Goal: Transaction & Acquisition: Book appointment/travel/reservation

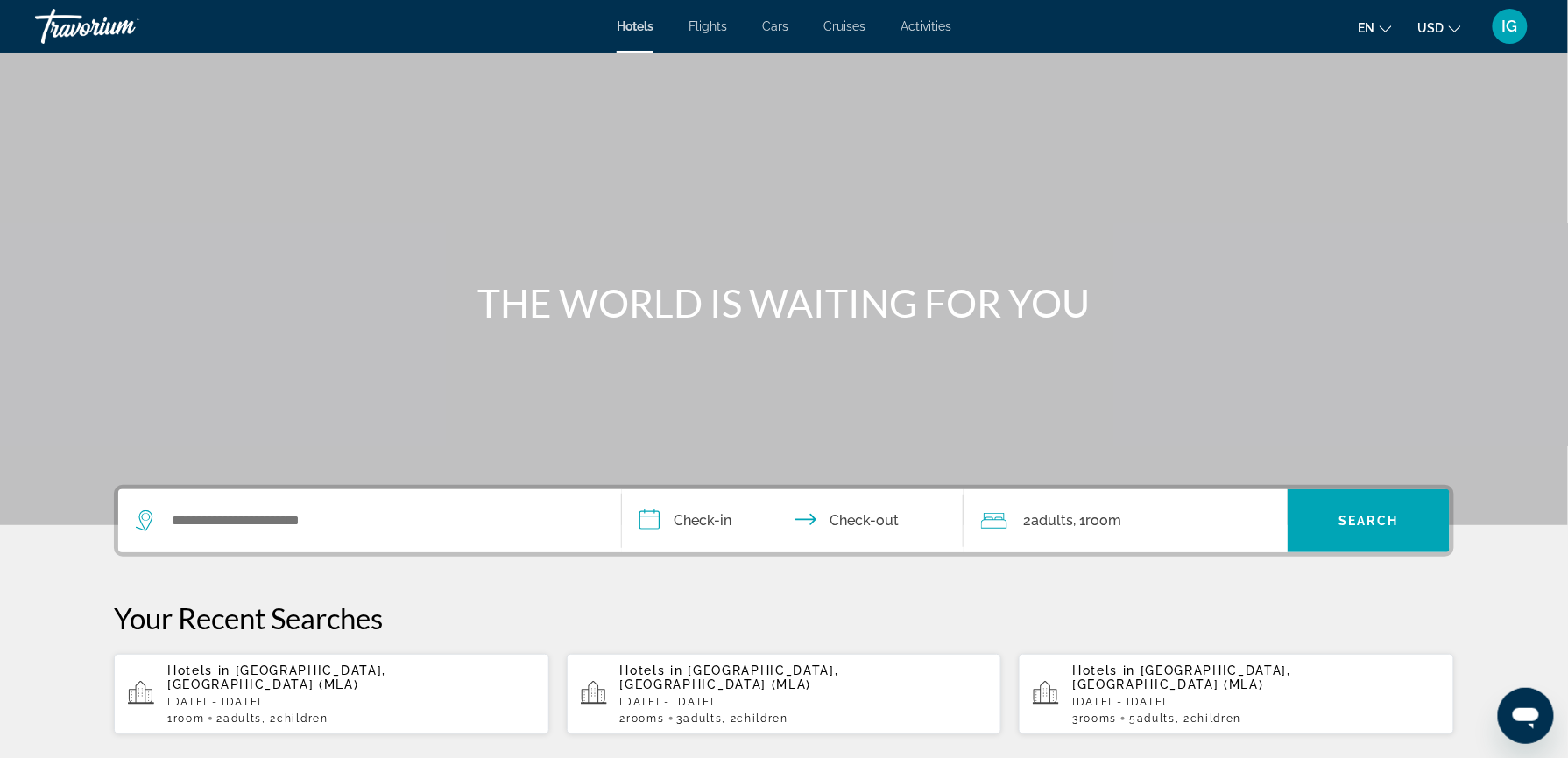
click at [713, 664] on span "[GEOGRAPHIC_DATA], [GEOGRAPHIC_DATA] (MLA)" at bounding box center [730, 678] width 219 height 28
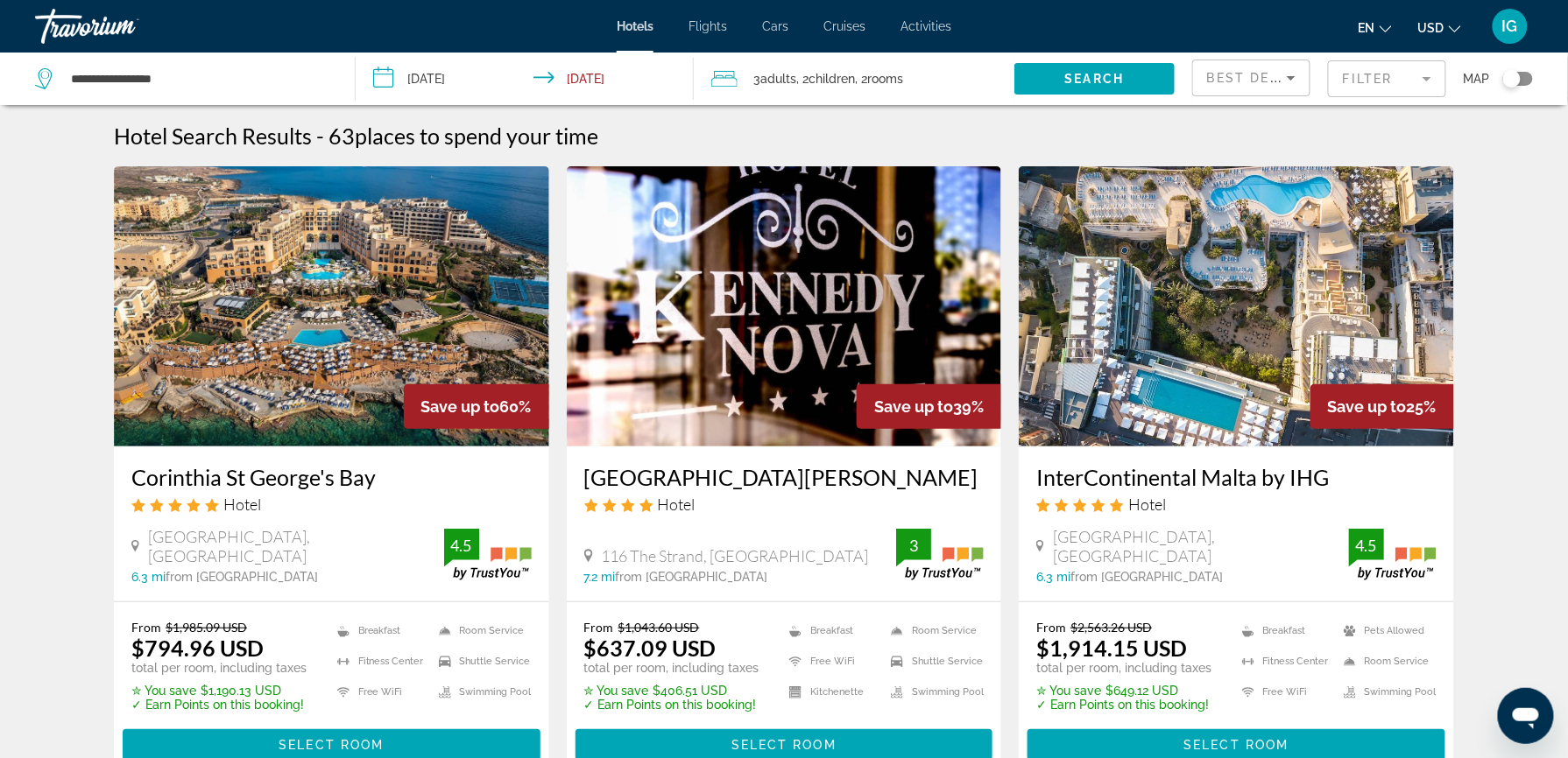
click at [1461, 27] on button "USD USD ($) MXN (Mex$) CAD (Can$) GBP (£) EUR (€) AUD (A$) NZD (NZ$) CNY (CN¥)" at bounding box center [1440, 28] width 43 height 26
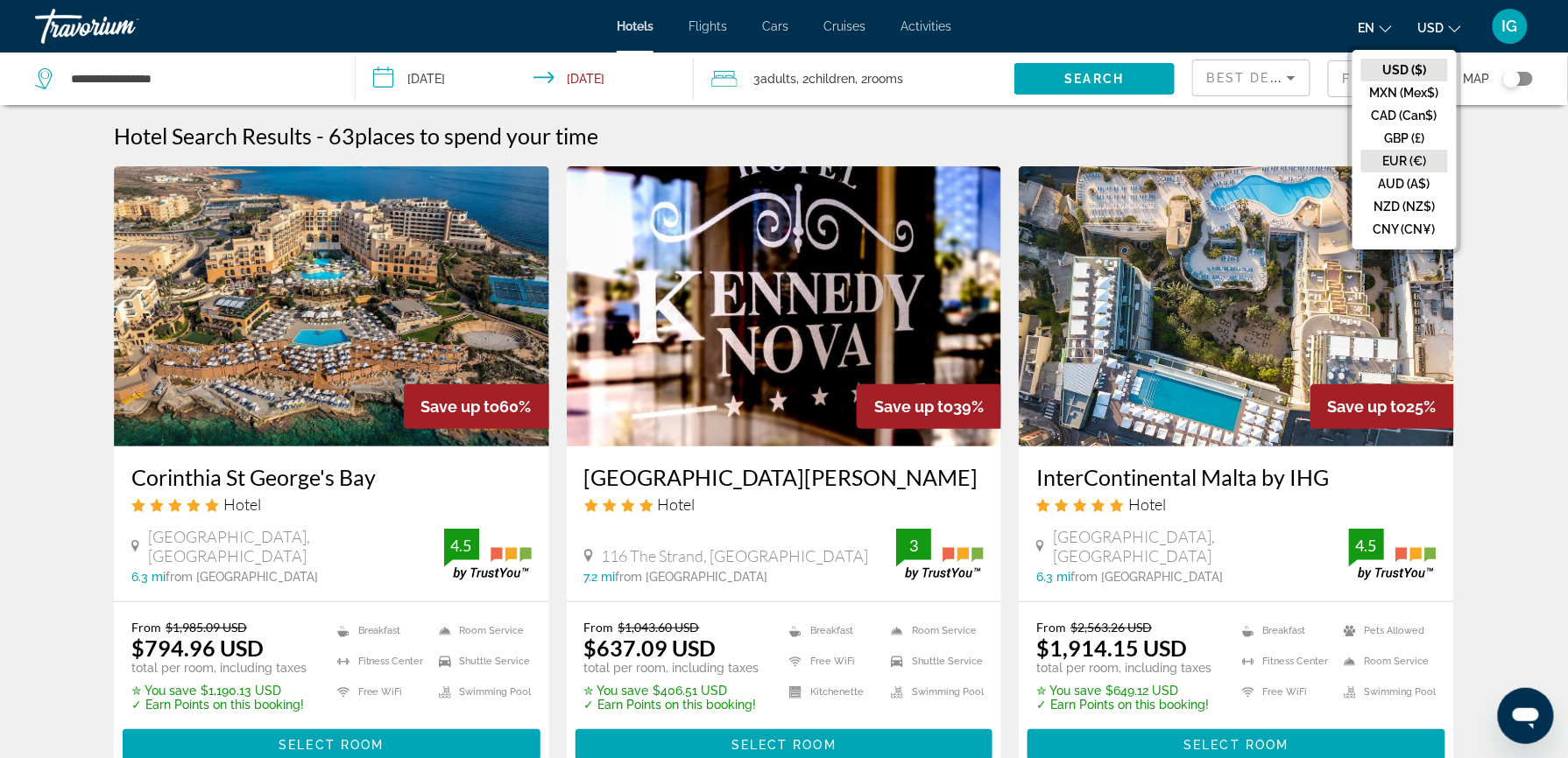
click at [1448, 150] on button "EUR (€)" at bounding box center [1405, 162] width 87 height 23
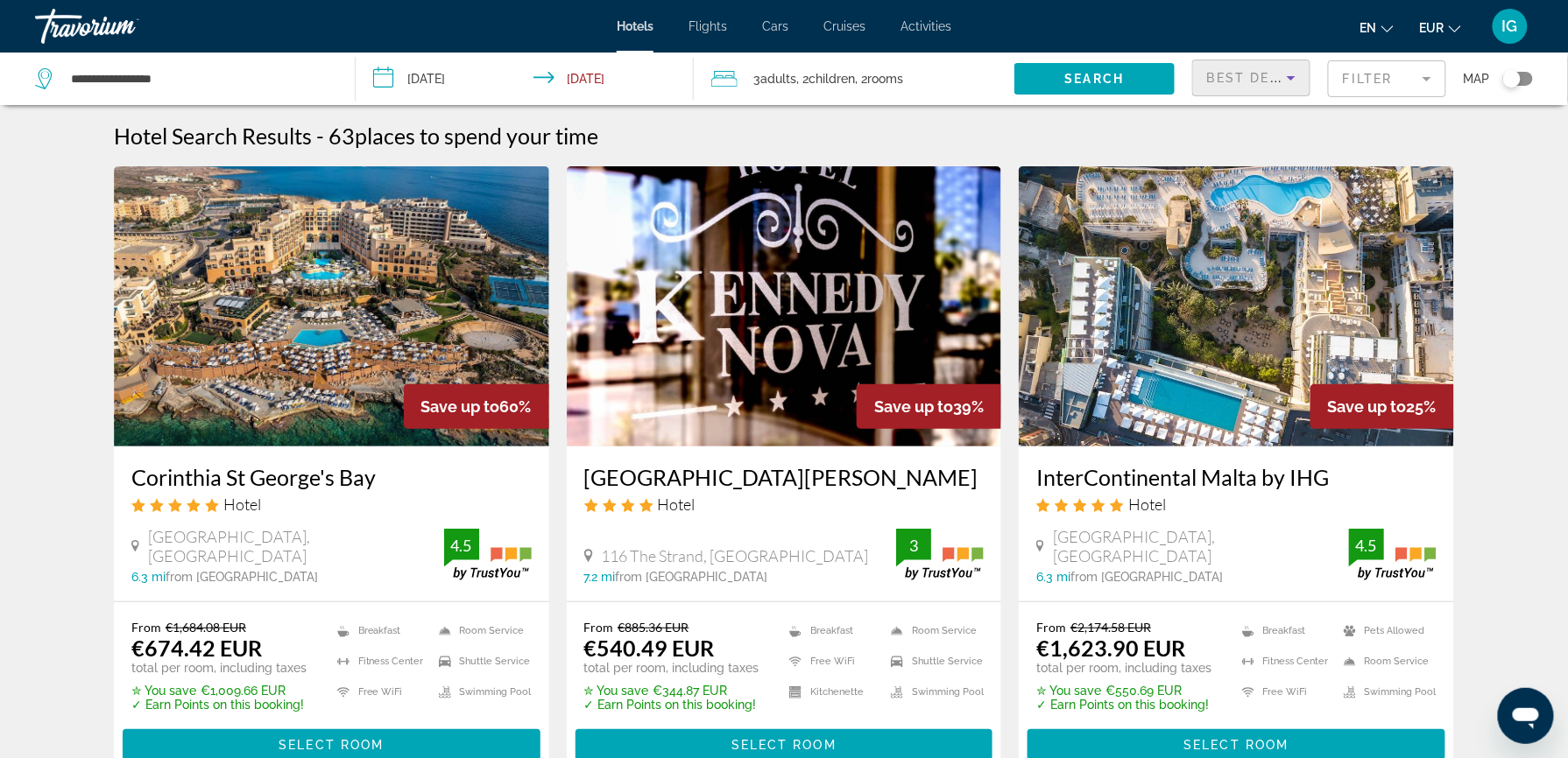
click at [1281, 68] on icon "Sort by" at bounding box center [1292, 78] width 21 height 21
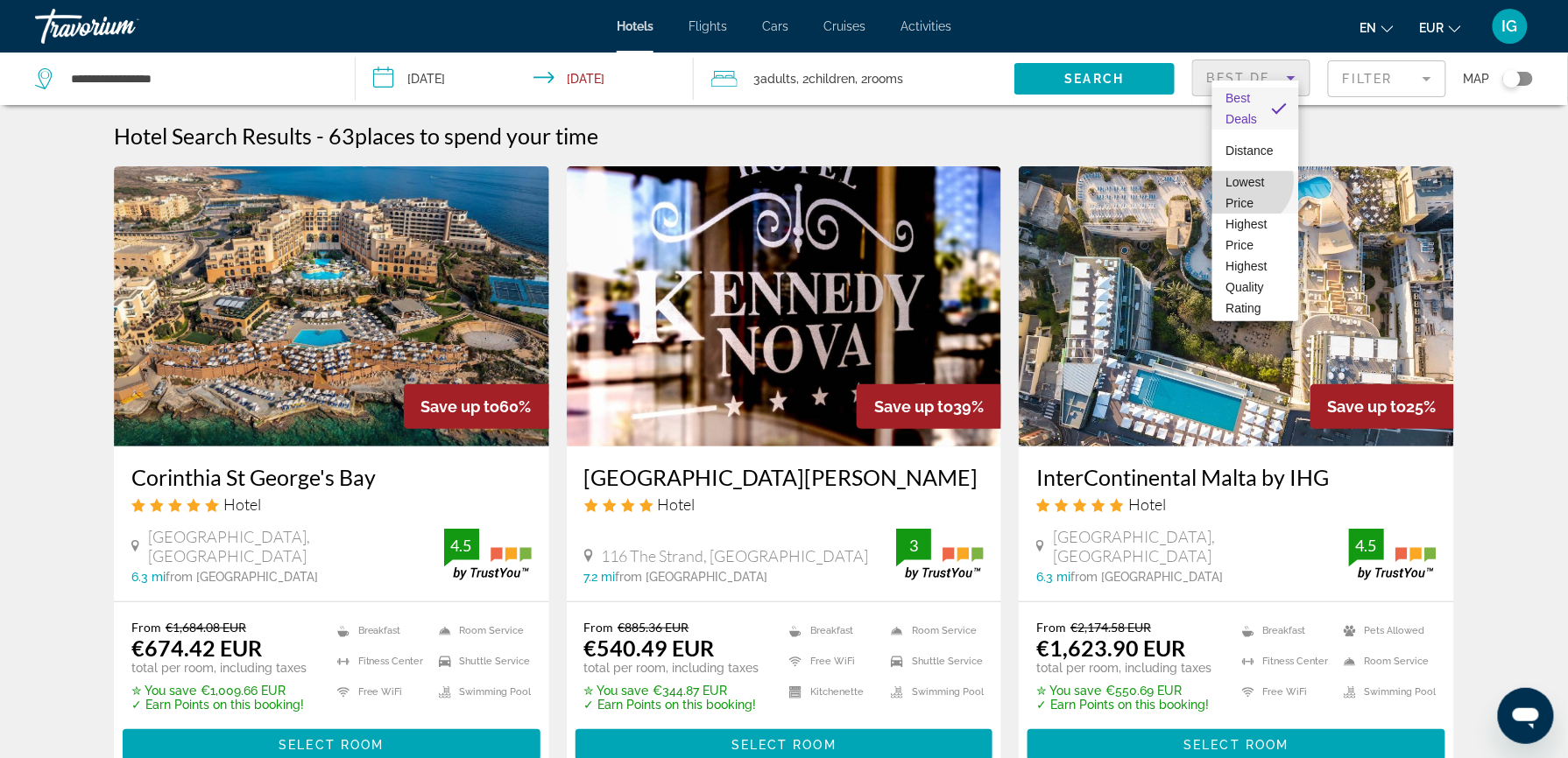
click at [1245, 180] on span "Lowest Price" at bounding box center [1245, 192] width 38 height 35
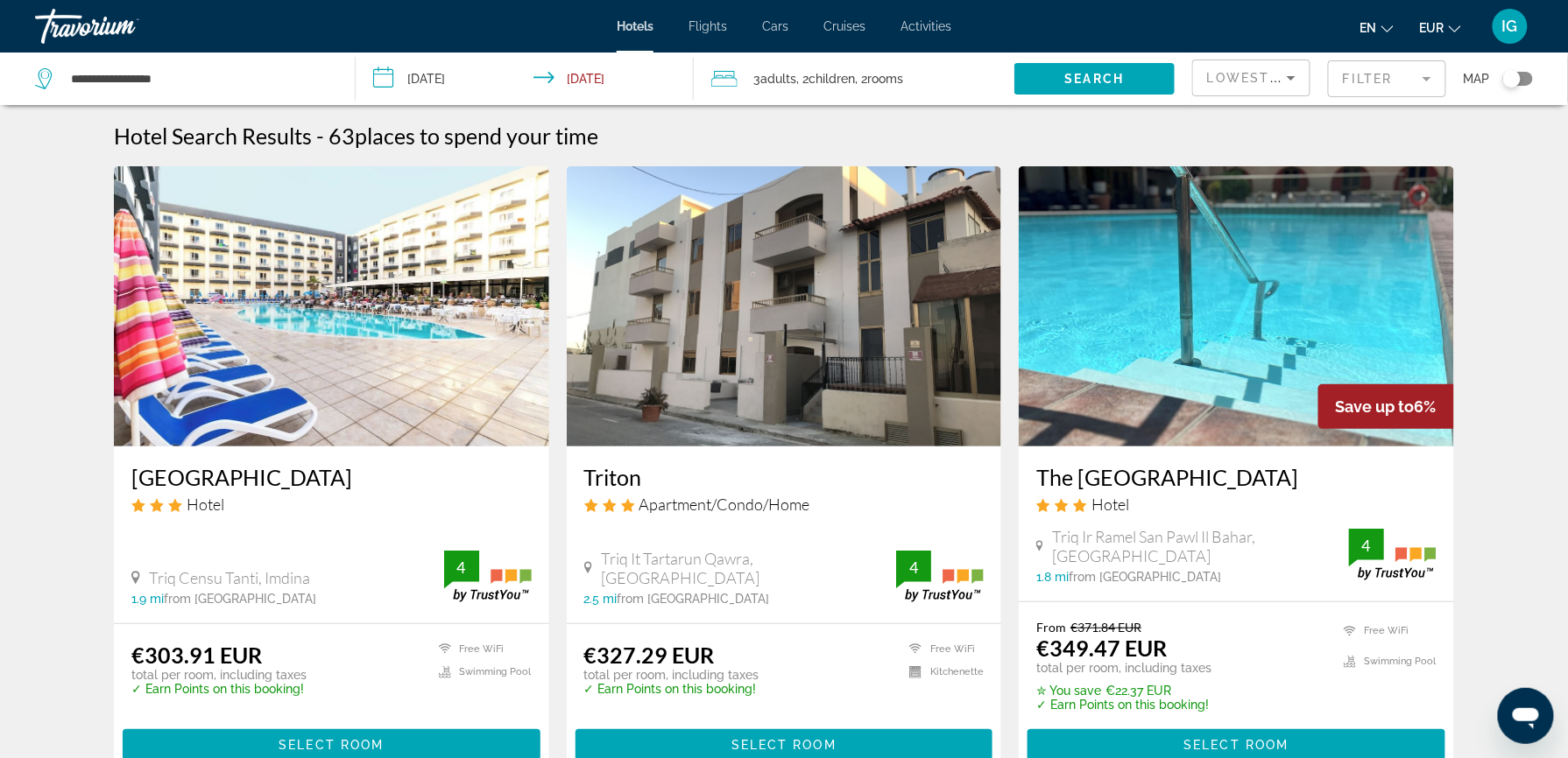
click at [355, 287] on img "Main content" at bounding box center [332, 306] width 436 height 280
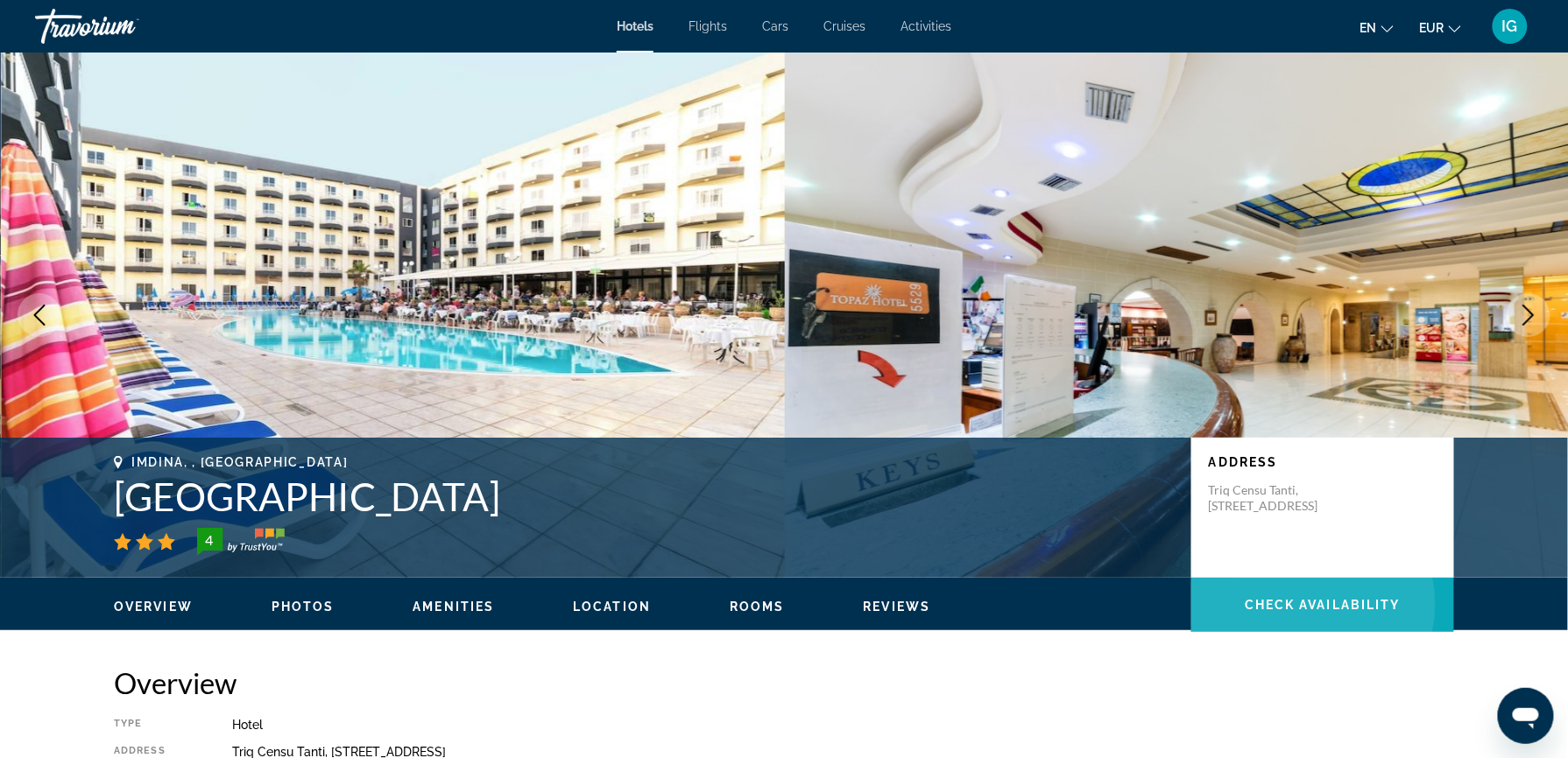
click at [1211, 584] on span "Main content" at bounding box center [1323, 604] width 263 height 42
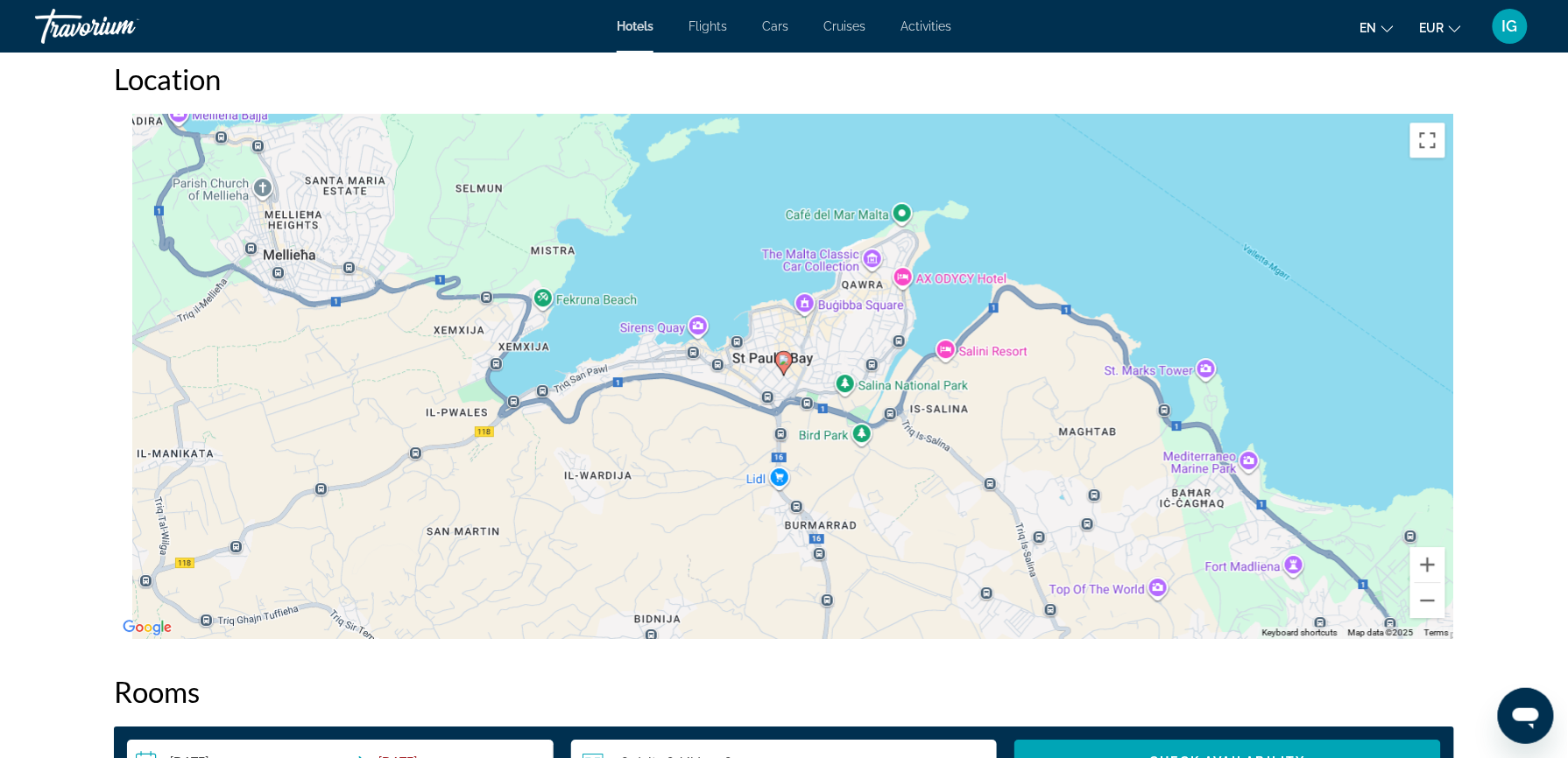
scroll to position [1602, 0]
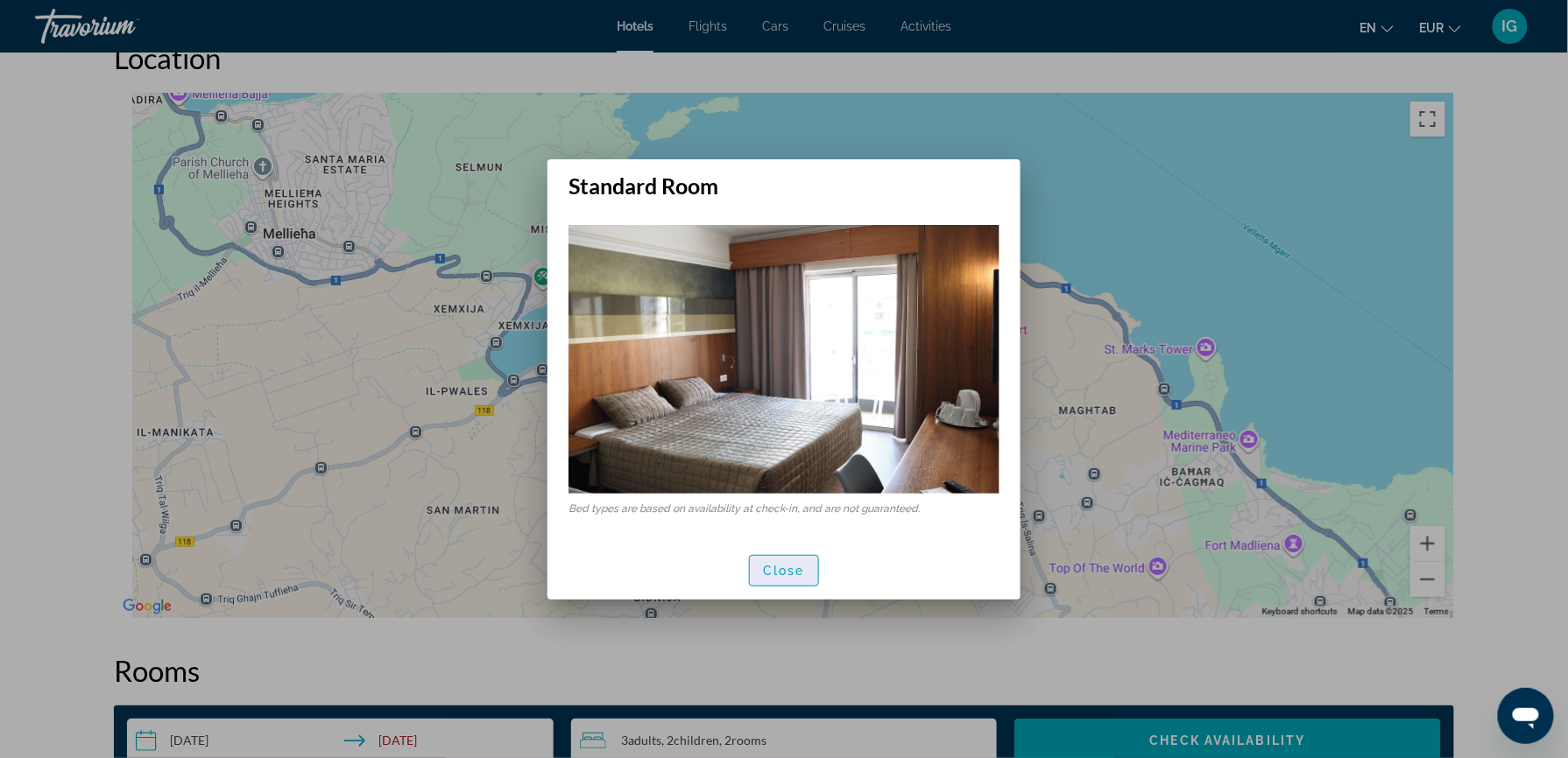
click at [789, 564] on span "Close" at bounding box center [783, 571] width 42 height 14
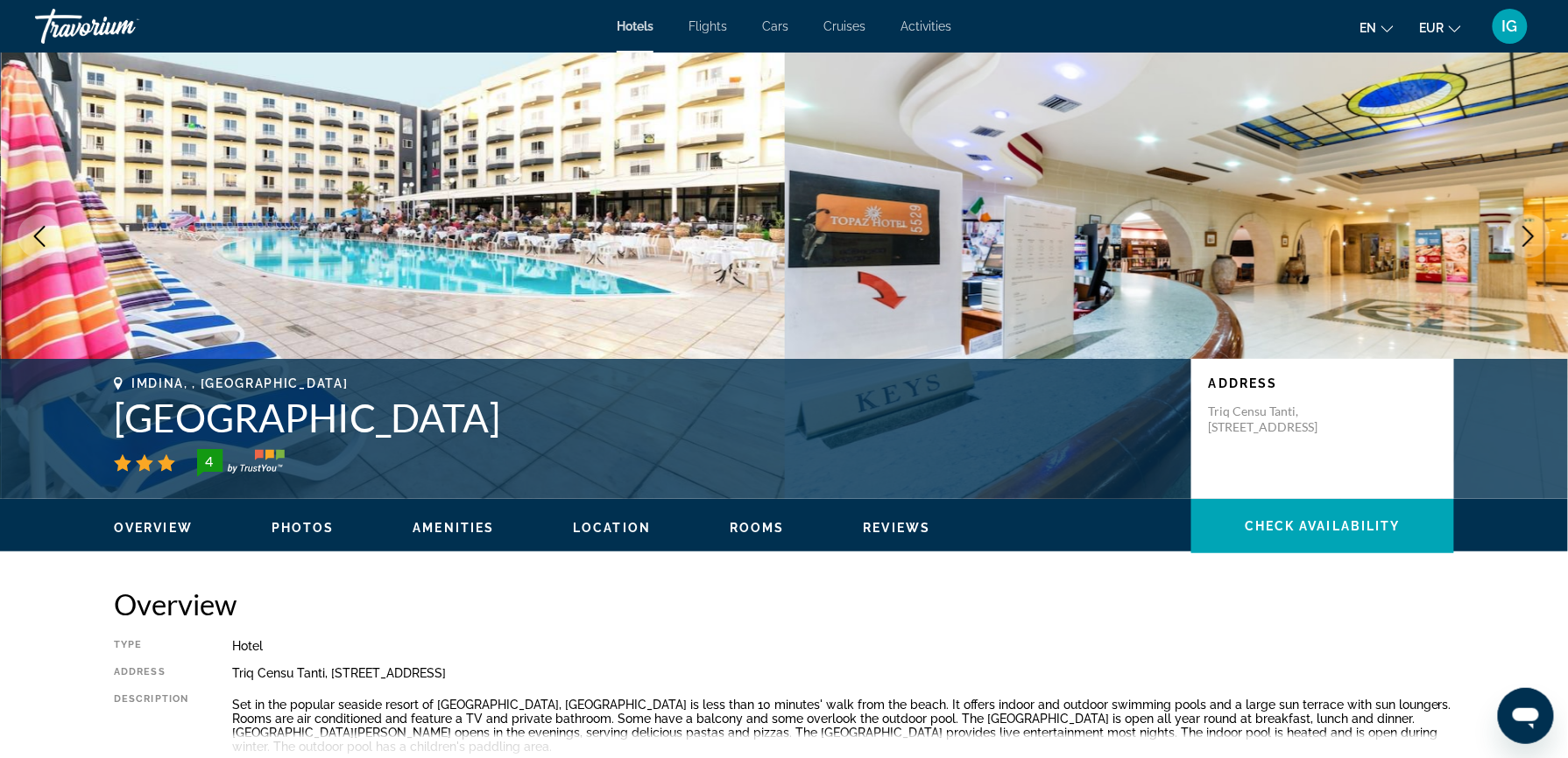
scroll to position [76, 0]
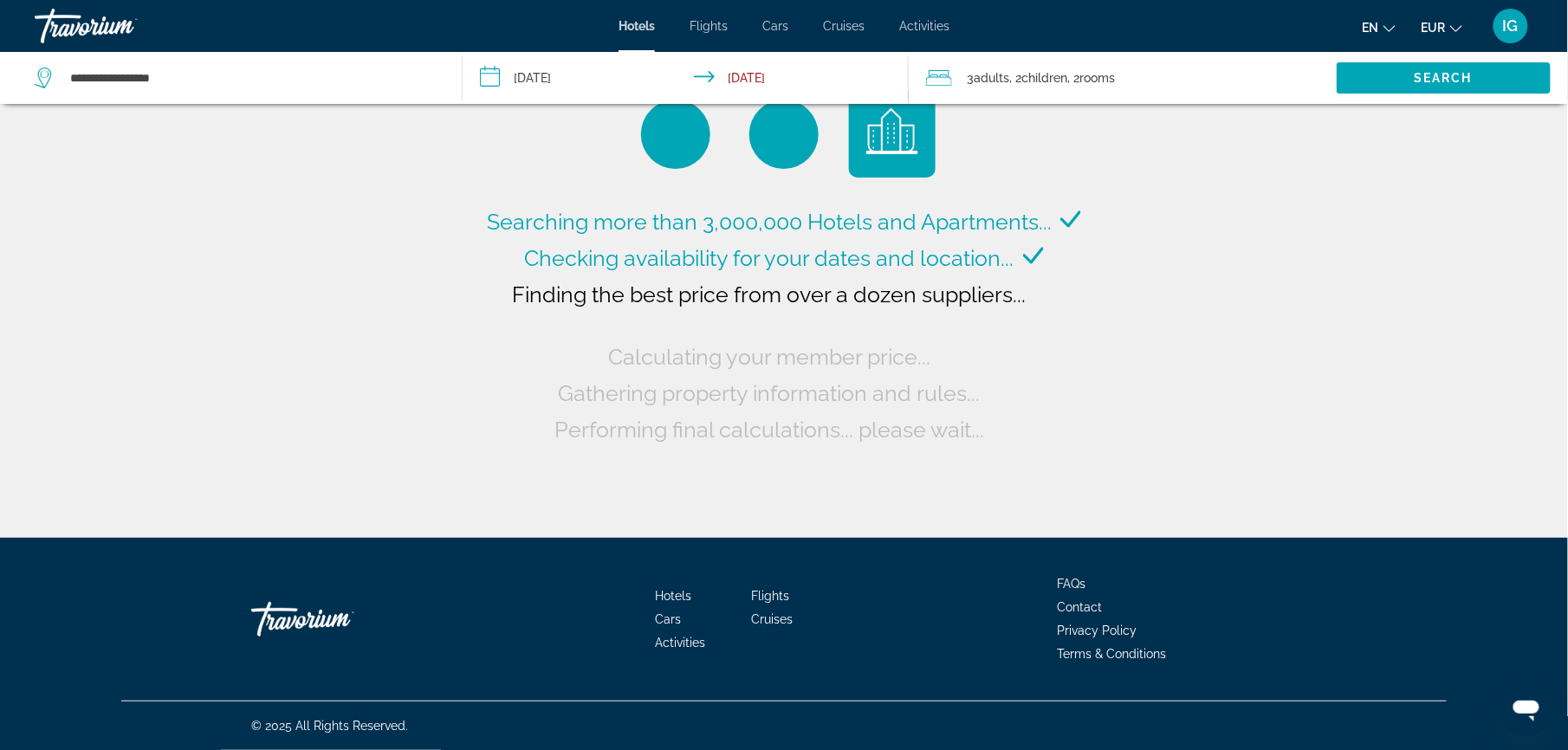
click at [73, 19] on div "Travorium" at bounding box center [120, 25] width 173 height 45
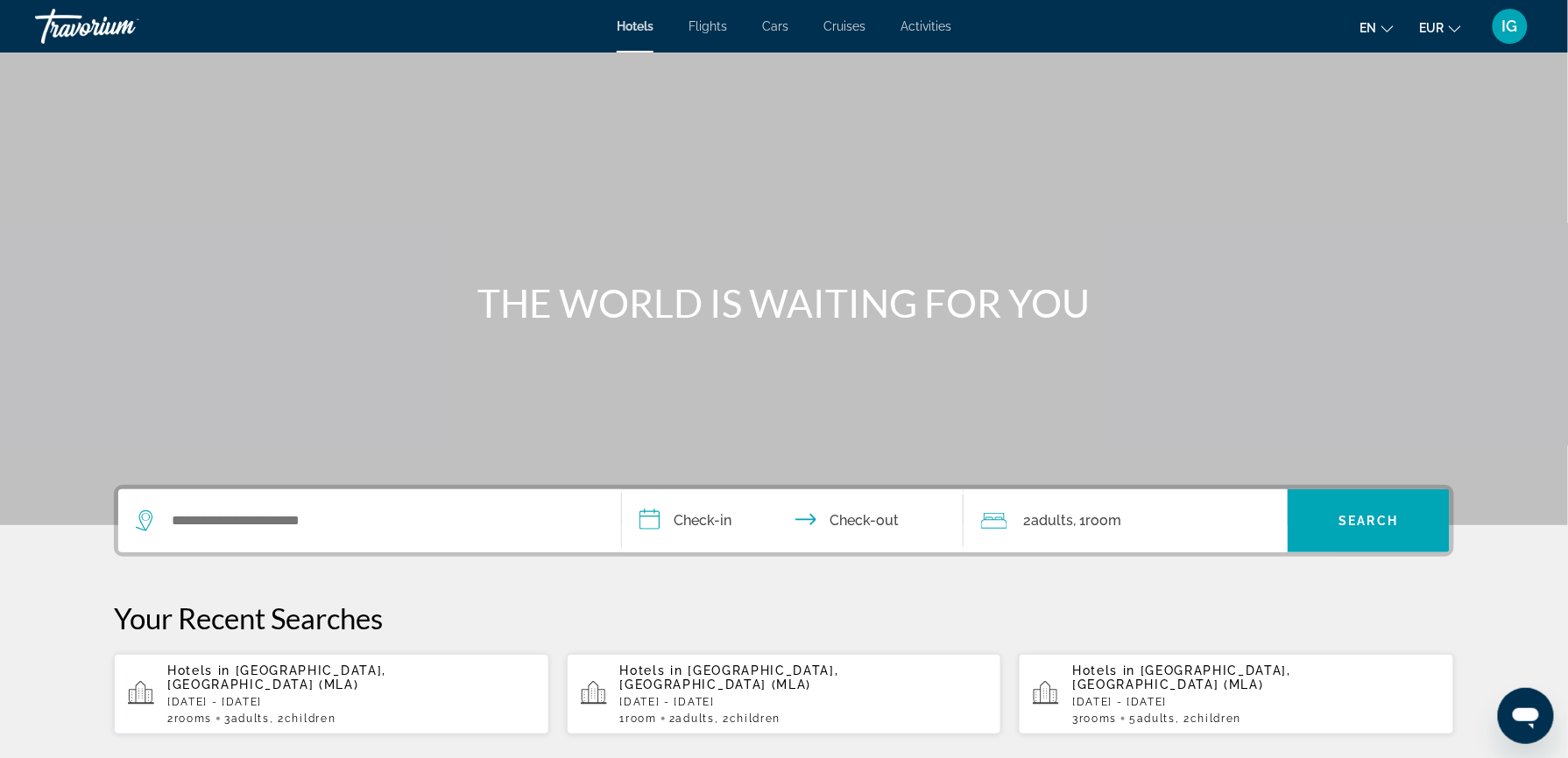
click at [57, 15] on div "Travorium" at bounding box center [122, 26] width 175 height 45
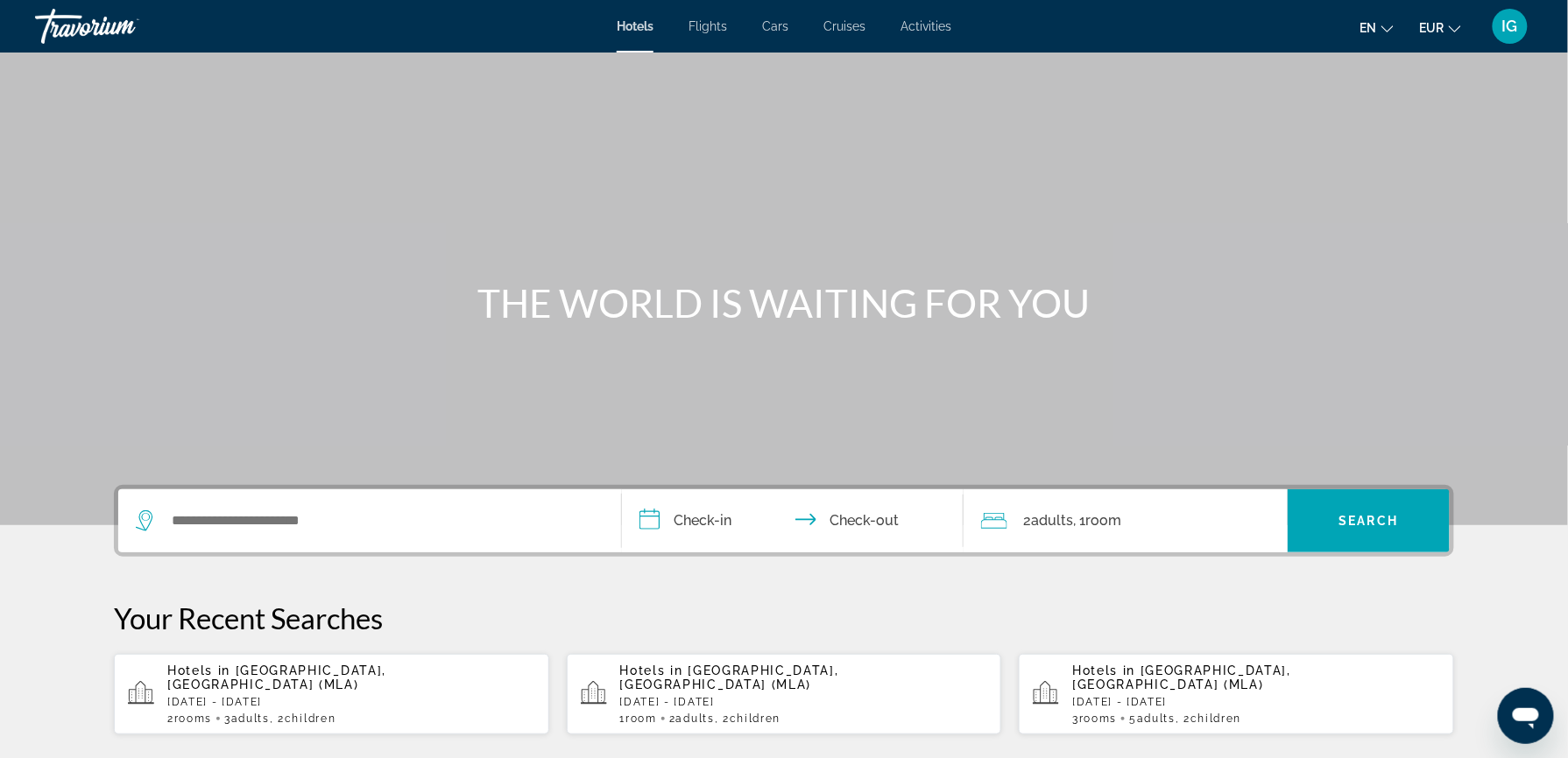
click at [57, 15] on div "Travorium" at bounding box center [122, 26] width 175 height 45
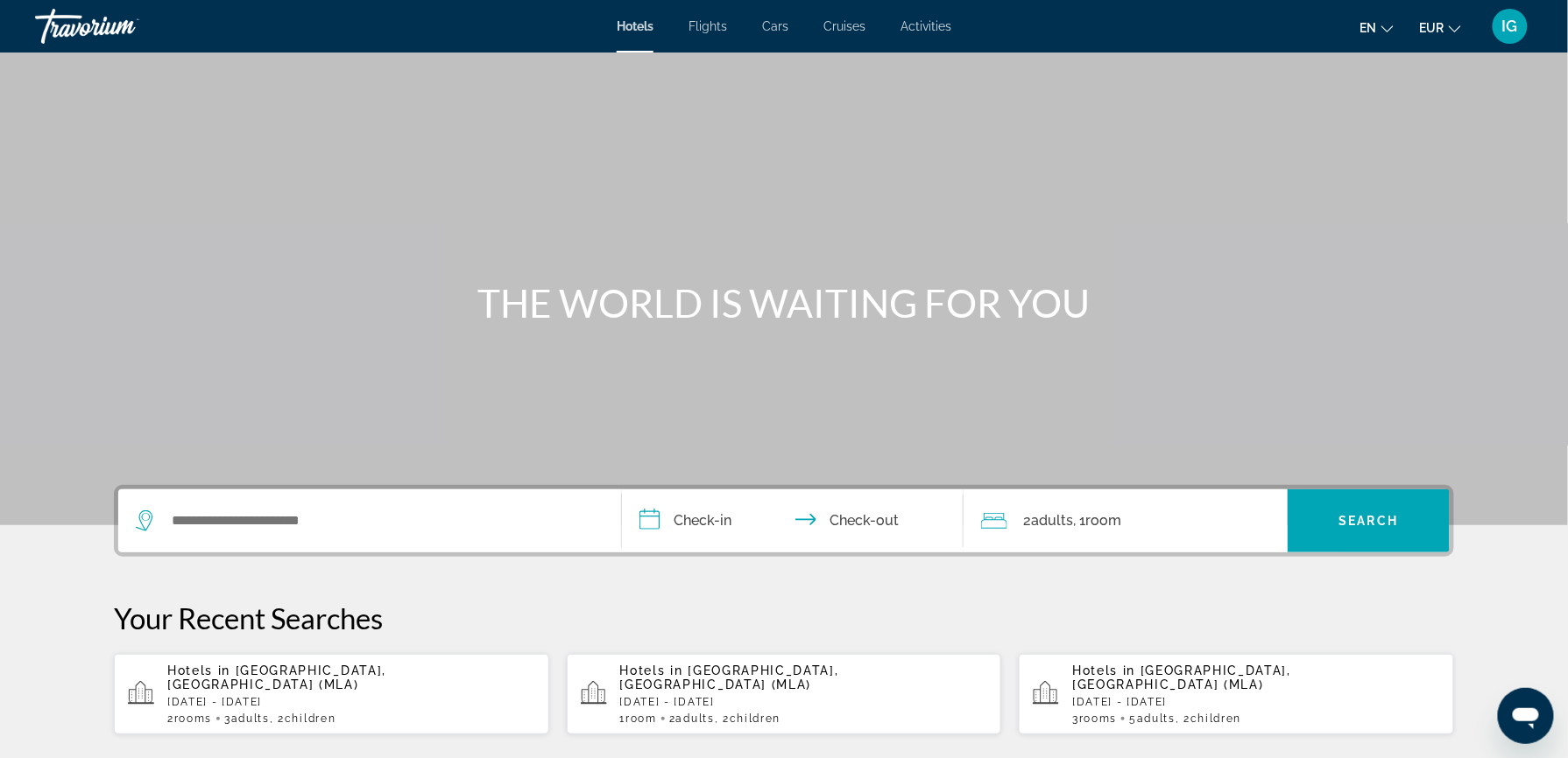
click at [57, 15] on div "Travorium" at bounding box center [122, 26] width 175 height 45
